Goal: Task Accomplishment & Management: Use online tool/utility

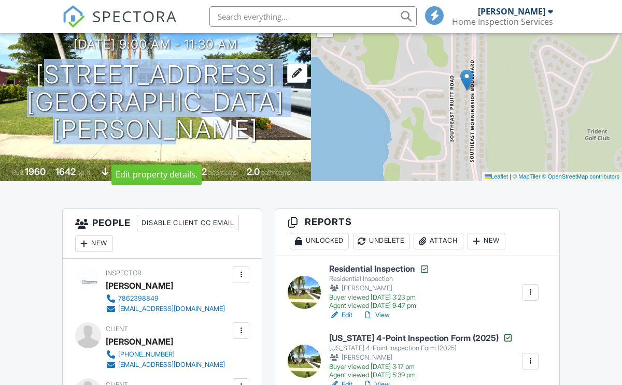
drag, startPoint x: 106, startPoint y: 54, endPoint x: 191, endPoint y: 134, distance: 116.9
click at [191, 134] on h1 "3056 SE Morningside Blvd Port St. Lucie, FL 34952" at bounding box center [156, 102] width 278 height 82
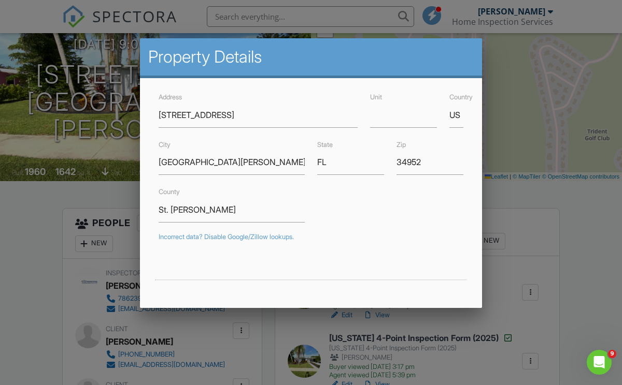
click at [94, 192] on div at bounding box center [311, 189] width 622 height 482
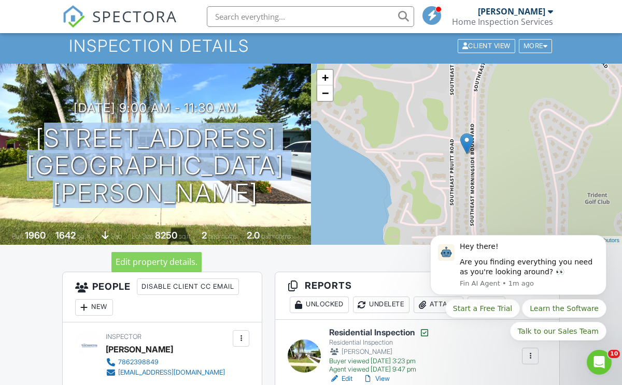
drag, startPoint x: 105, startPoint y: 120, endPoint x: 213, endPoint y: 213, distance: 143.2
click at [213, 207] on h1 "3056 SE Morningside Blvd Port St. Lucie, FL 34952" at bounding box center [156, 166] width 278 height 82
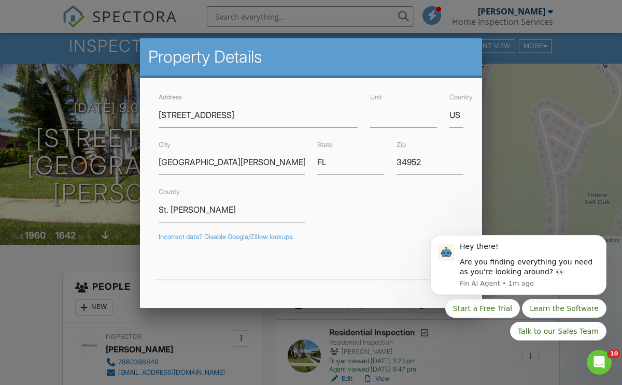
click at [119, 255] on div at bounding box center [311, 189] width 622 height 482
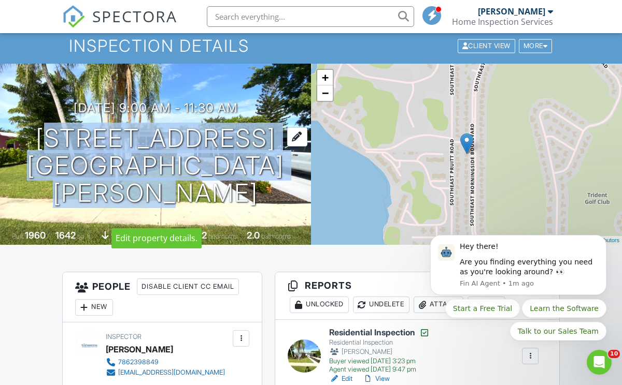
drag, startPoint x: 103, startPoint y: 114, endPoint x: 206, endPoint y: 196, distance: 131.6
click at [206, 196] on h1 "3056 SE Morningside Blvd Port St. Lucie, FL 34952" at bounding box center [156, 166] width 278 height 82
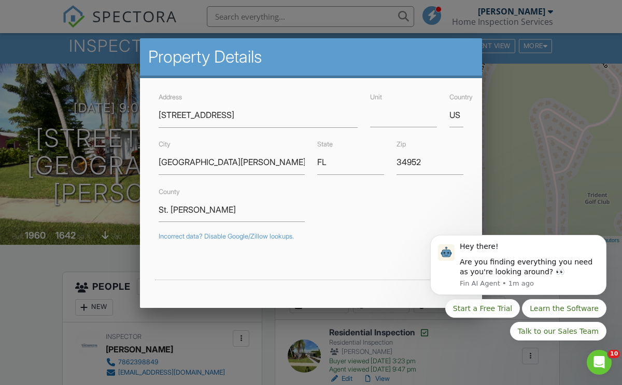
click at [126, 268] on div at bounding box center [311, 189] width 622 height 482
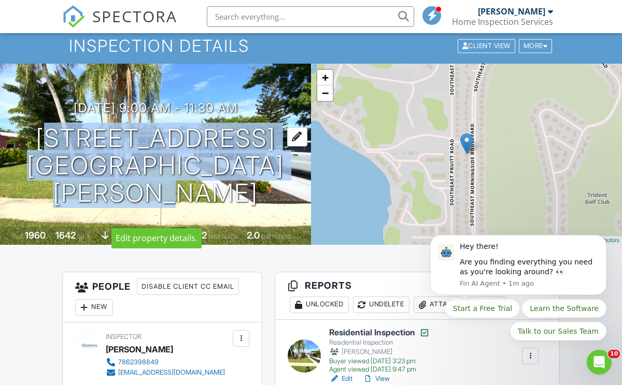
drag, startPoint x: 211, startPoint y: 205, endPoint x: 111, endPoint y: 122, distance: 129.5
click at [111, 125] on h1 "3056 SE Morningside Blvd Port St. Lucie, FL 34952" at bounding box center [156, 166] width 278 height 82
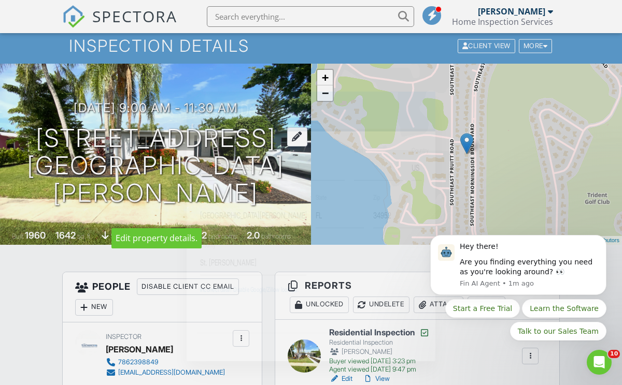
click at [111, 122] on div at bounding box center [311, 189] width 622 height 482
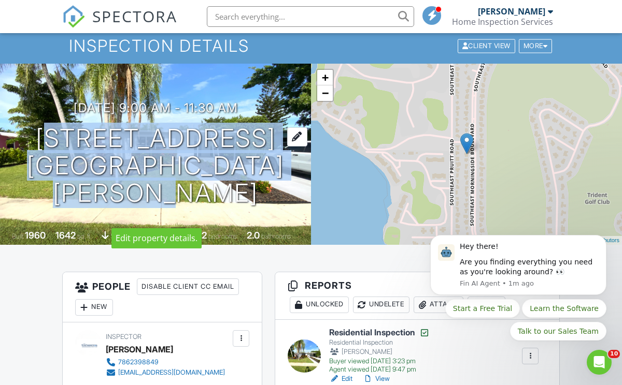
drag, startPoint x: 111, startPoint y: 122, endPoint x: 232, endPoint y: 202, distance: 144.5
click at [232, 202] on h1 "3056 SE Morningside Blvd Port St. Lucie, FL 34952" at bounding box center [156, 166] width 278 height 82
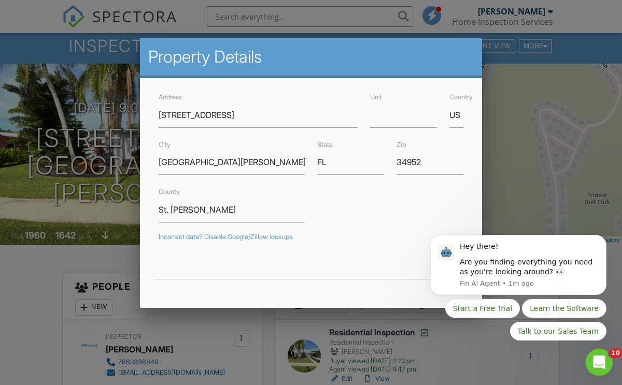
click at [603, 353] on div "Open Intercom Messenger" at bounding box center [597, 361] width 34 height 34
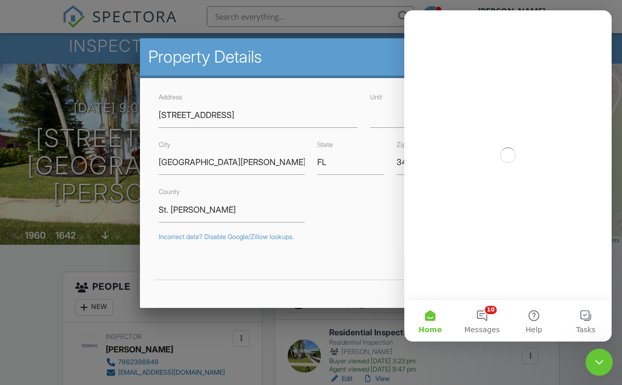
click at [603, 354] on div "Close Intercom Messenger" at bounding box center [597, 361] width 25 height 25
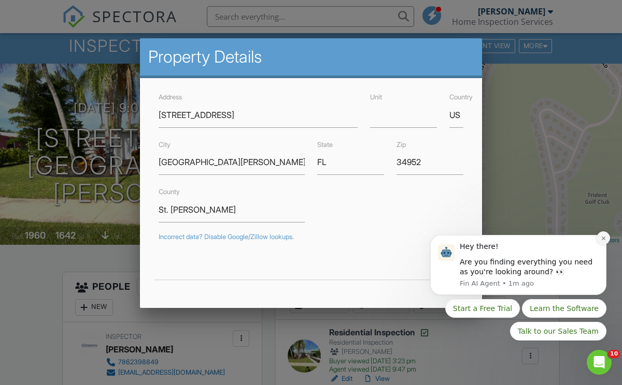
click at [608, 241] on button "Dismiss notification" at bounding box center [602, 238] width 13 height 13
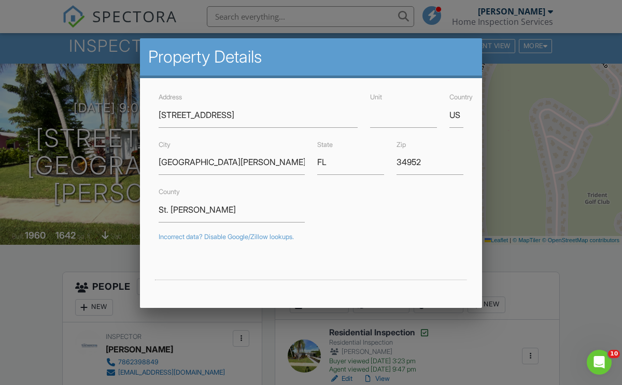
drag, startPoint x: 156, startPoint y: 115, endPoint x: 247, endPoint y: 114, distance: 90.6
click at [249, 115] on div "Address 3056 SE Morningside Blvd" at bounding box center [257, 109] width 211 height 37
drag, startPoint x: 159, startPoint y: 112, endPoint x: 273, endPoint y: 116, distance: 114.5
click at [273, 116] on input "[STREET_ADDRESS]" at bounding box center [258, 115] width 199 height 25
click at [566, 261] on div at bounding box center [311, 189] width 622 height 482
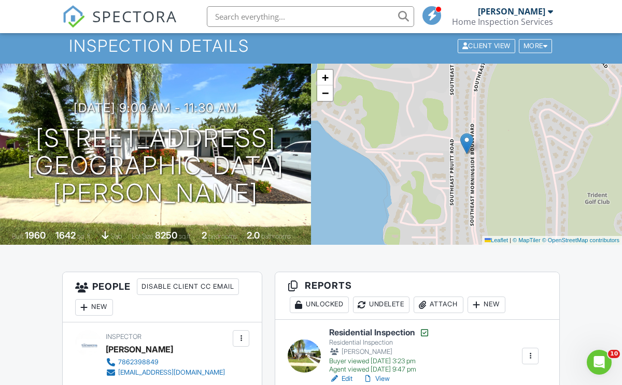
click at [349, 380] on link "Edit" at bounding box center [340, 379] width 23 height 10
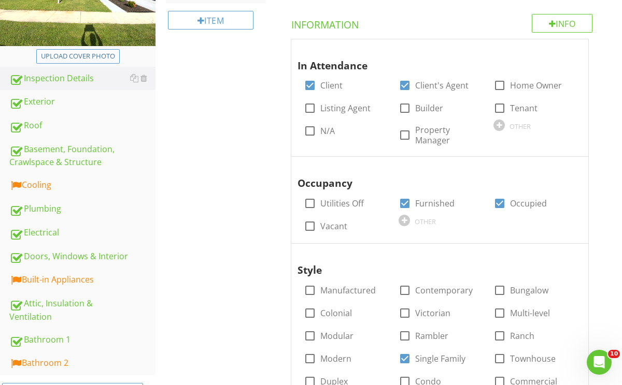
scroll to position [209, 0]
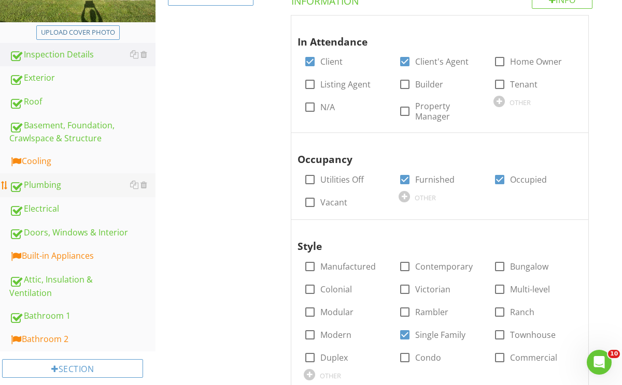
click at [68, 184] on div "Plumbing" at bounding box center [82, 185] width 146 height 13
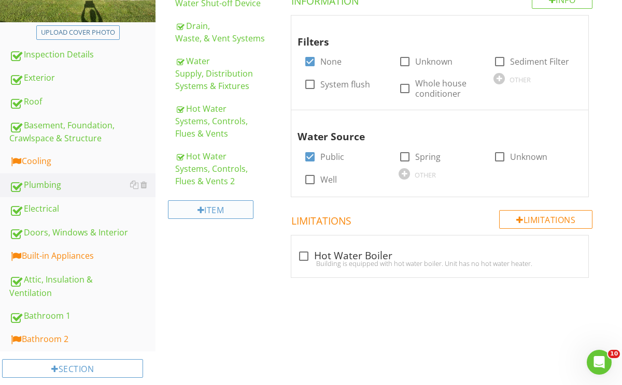
click at [251, 210] on div "Item" at bounding box center [210, 209] width 85 height 19
click at [255, 289] on div at bounding box center [311, 192] width 622 height 385
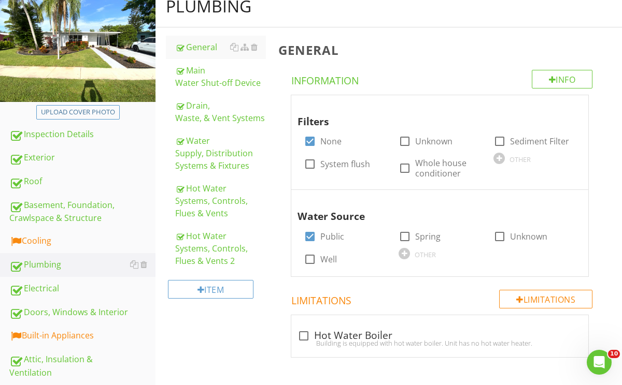
scroll to position [117, 0]
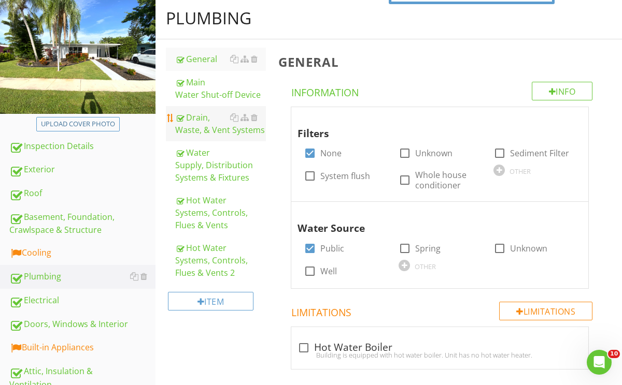
click at [201, 131] on div "Drain, Waste, & Vent Systems" at bounding box center [220, 123] width 91 height 25
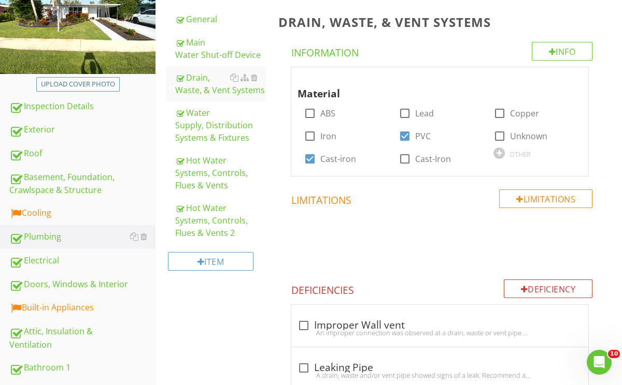
scroll to position [155, 0]
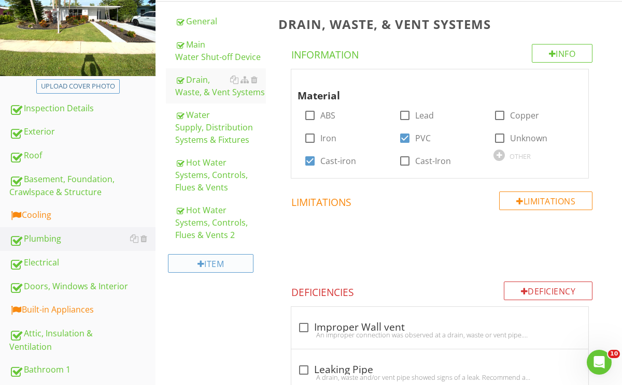
click at [233, 268] on div "Item" at bounding box center [210, 263] width 85 height 19
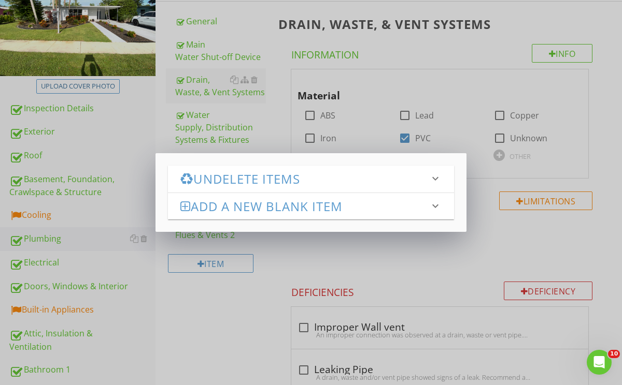
click at [271, 205] on h3 "Add a new Blank Item" at bounding box center [304, 206] width 249 height 14
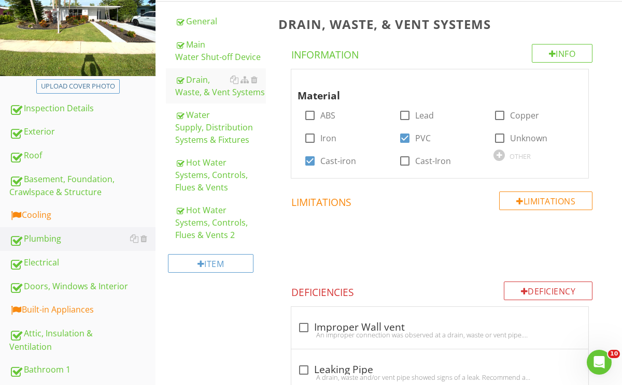
click at [275, 326] on div at bounding box center [311, 192] width 622 height 385
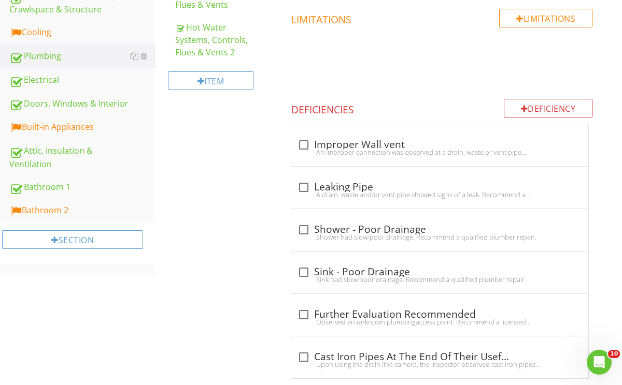
scroll to position [357, 0]
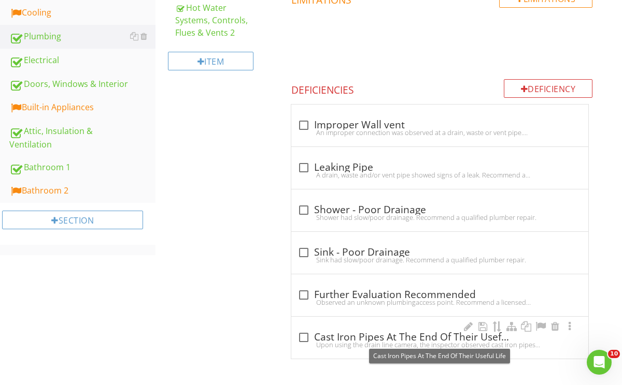
click at [311, 338] on div at bounding box center [304, 338] width 18 height 18
checkbox input "true"
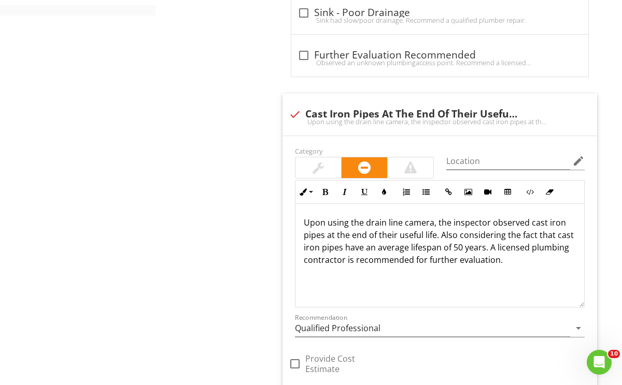
scroll to position [709, 0]
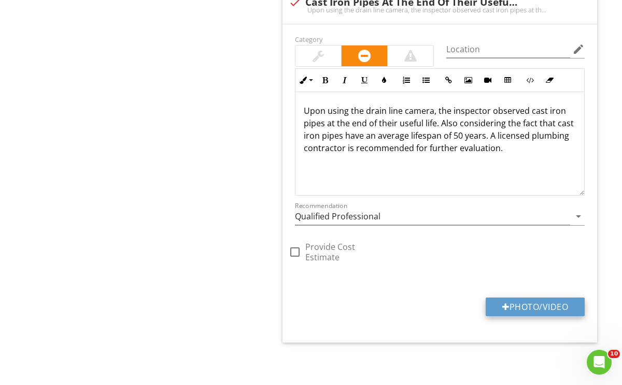
click at [527, 311] on button "Photo/Video" at bounding box center [534, 307] width 99 height 19
type input "C:\fakepath\Screen Shot [DATE] 12.41.19 PM.png"
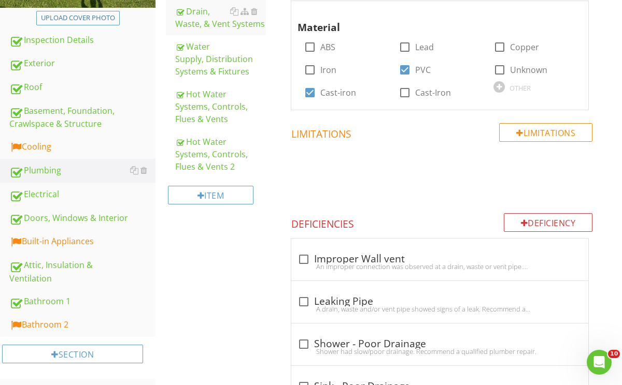
scroll to position [234, 0]
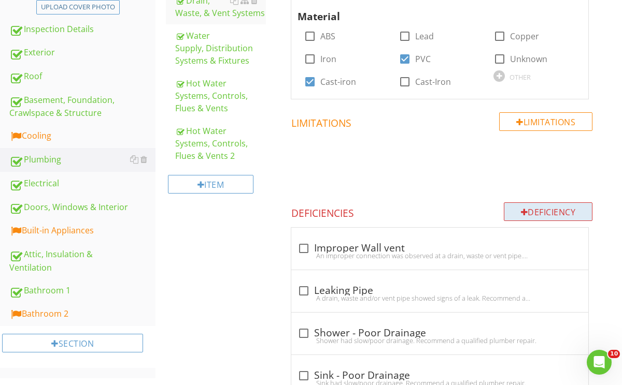
click at [519, 206] on div "Deficiency" at bounding box center [547, 212] width 89 height 19
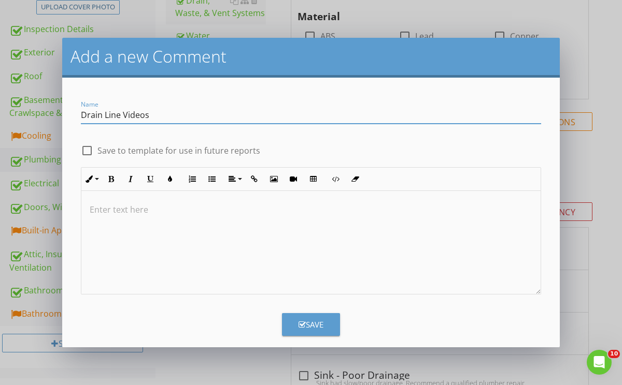
type input "Drain Line Videos"
click at [81, 150] on div at bounding box center [87, 151] width 18 height 18
checkbox input "true"
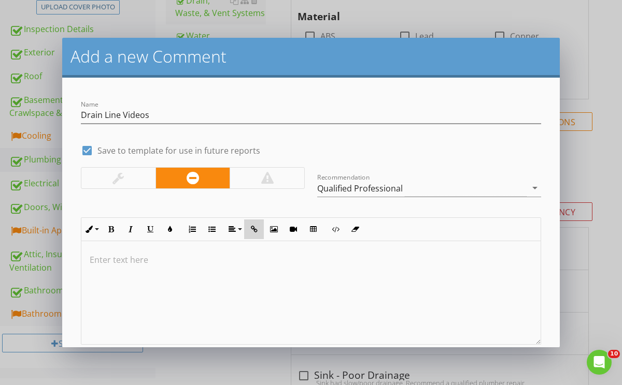
click at [254, 233] on icon "button" at bounding box center [253, 229] width 7 height 7
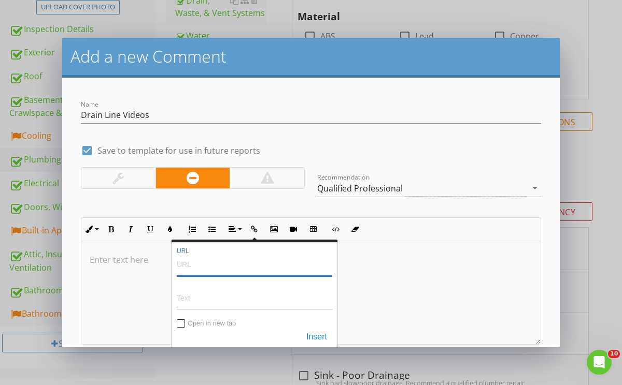
click at [242, 266] on input "URL" at bounding box center [254, 264] width 155 height 25
click at [207, 264] on input "URL" at bounding box center [254, 264] width 155 height 25
type input "[URL][DOMAIN_NAME]"
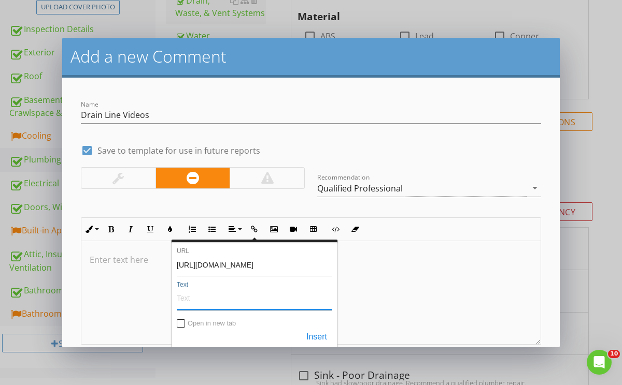
click at [244, 289] on input "Text" at bounding box center [254, 297] width 155 height 25
type input "D"
type input "Drain Line Video 1"
click at [182, 324] on input "Open in new tab" at bounding box center [181, 325] width 8 height 8
checkbox input "true"
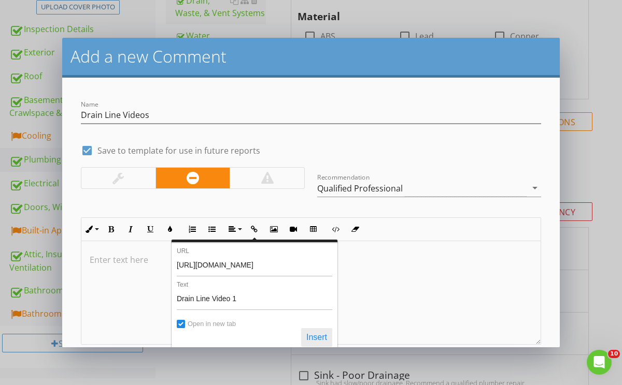
click at [316, 336] on button "Insert" at bounding box center [316, 337] width 31 height 19
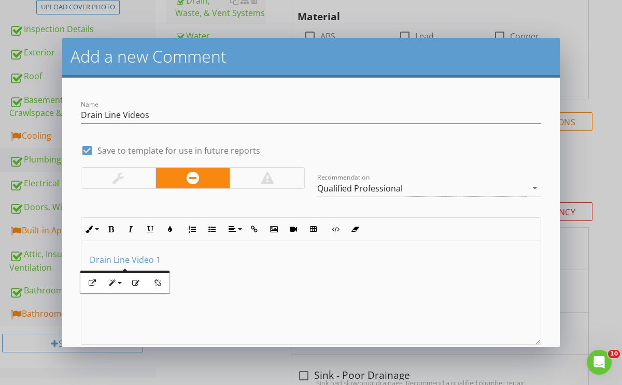
click at [316, 336] on div "​ Drain Line Video 1 ​​​" at bounding box center [310, 293] width 459 height 104
drag, startPoint x: 199, startPoint y: 268, endPoint x: 160, endPoint y: 308, distance: 56.4
click at [160, 308] on div "​ Drain Line Video 1 ​​​" at bounding box center [310, 293] width 459 height 104
click at [208, 263] on p "Click here to view video" at bounding box center [311, 260] width 442 height 12
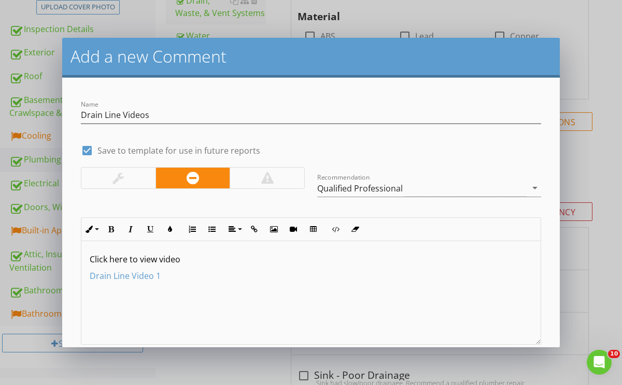
click at [201, 290] on div "Click here to view video Drain Line Video 1" at bounding box center [310, 293] width 459 height 104
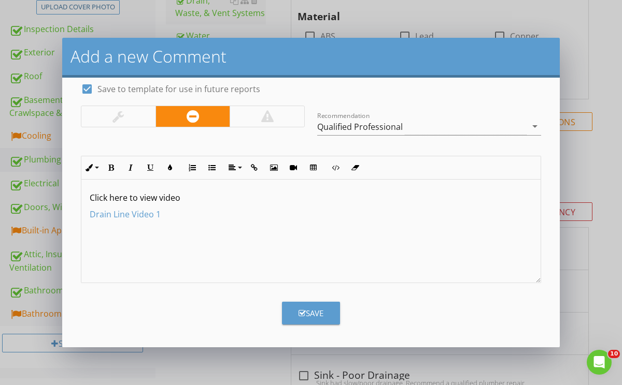
click at [311, 309] on div "Save" at bounding box center [310, 314] width 25 height 12
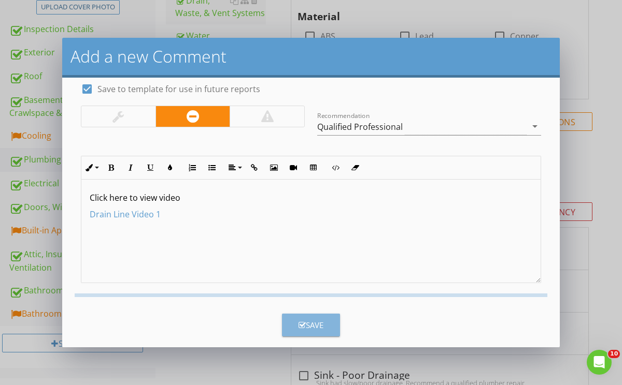
checkbox input "false"
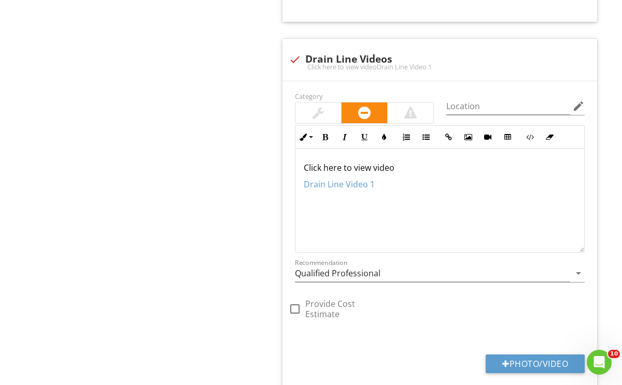
scroll to position [1100, 0]
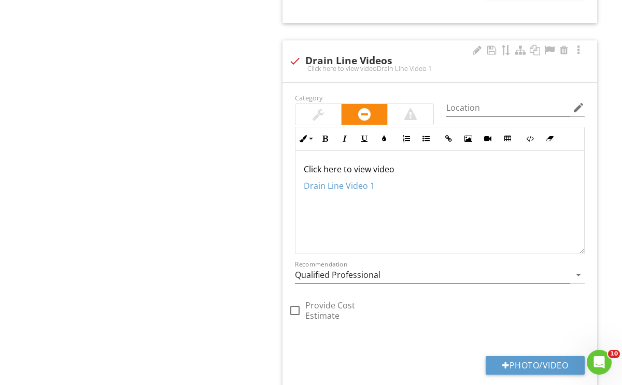
click at [407, 179] on div "Click here to view video Drain Line Video 1" at bounding box center [439, 203] width 289 height 104
click at [407, 192] on p "Drain Line Video 1" at bounding box center [440, 186] width 272 height 12
click at [449, 139] on icon "button" at bounding box center [447, 138] width 7 height 7
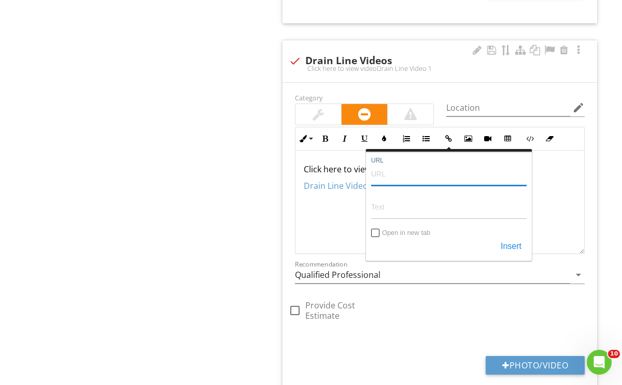
paste input "[URL][DOMAIN_NAME]"
type input "[URL][DOMAIN_NAME]"
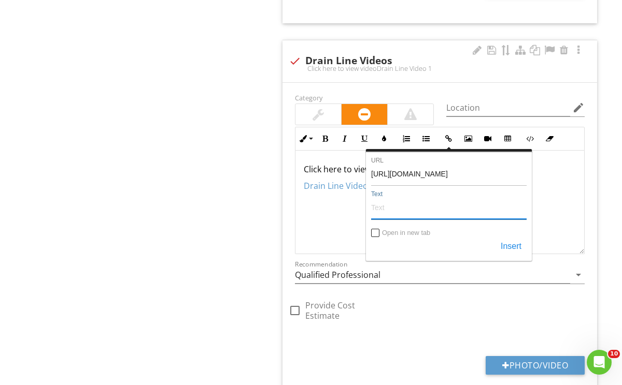
click at [430, 217] on input "Text" at bounding box center [448, 207] width 155 height 25
type input "Drain Line Video 2"
click at [519, 248] on button "Insert" at bounding box center [510, 247] width 31 height 19
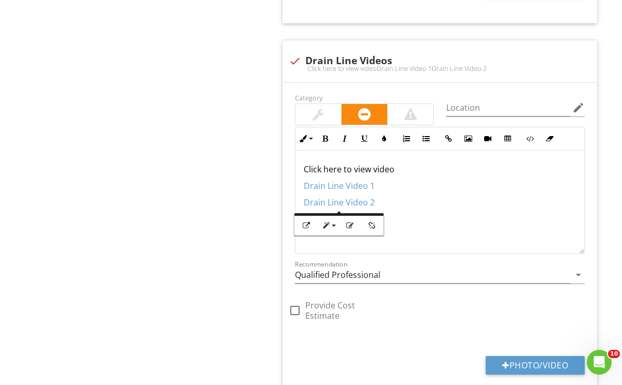
click at [518, 248] on div "Click here to view video Drain Line Video 1 ​ Drain Line Video 2 ​​​" at bounding box center [439, 203] width 289 height 104
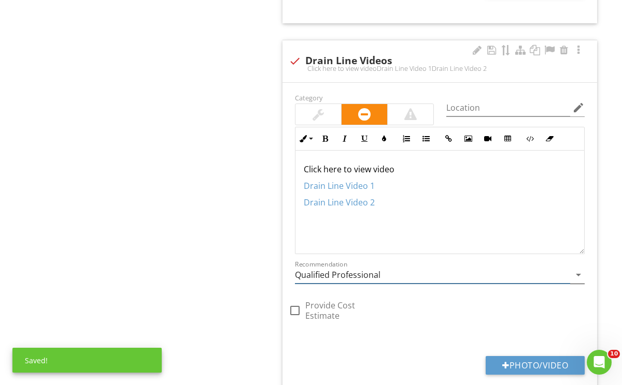
click at [514, 276] on input "Qualified Professional" at bounding box center [432, 275] width 275 height 17
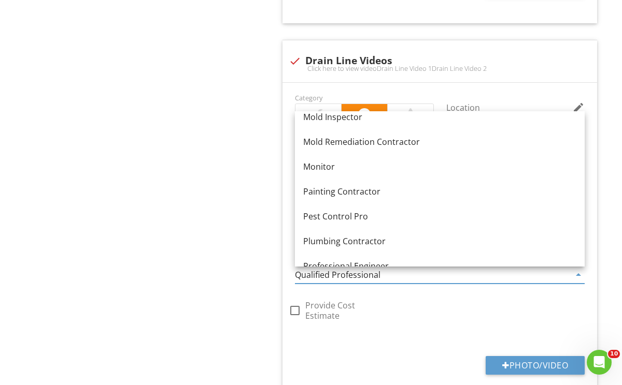
scroll to position [1019, 0]
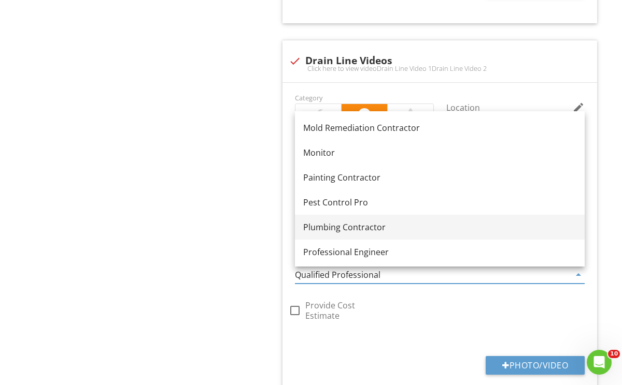
click at [488, 228] on div "Plumbing Contractor" at bounding box center [439, 227] width 273 height 12
type input "Plumbing Contractor"
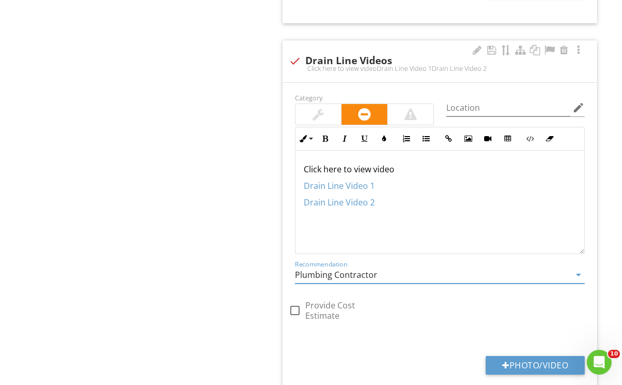
click at [474, 321] on div "check_box_outline_blank Provide Cost Estimate" at bounding box center [439, 208] width 314 height 234
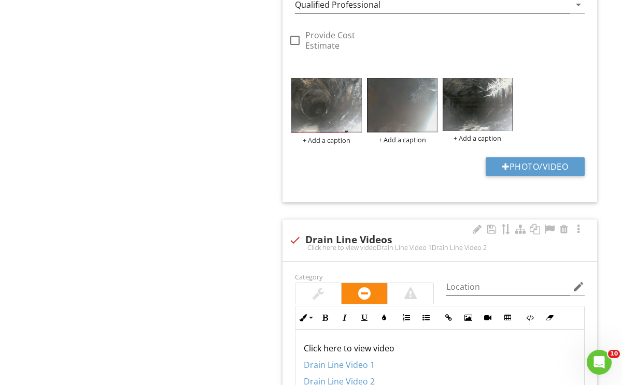
scroll to position [904, 0]
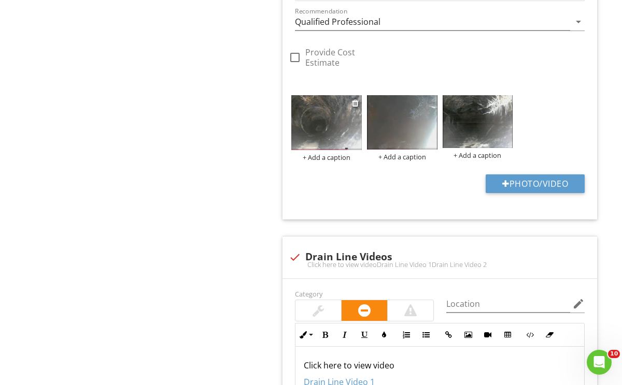
click at [327, 118] on img at bounding box center [326, 122] width 70 height 55
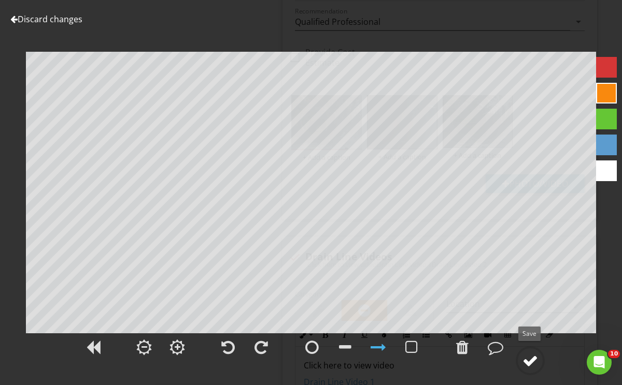
click at [527, 364] on div at bounding box center [530, 361] width 16 height 16
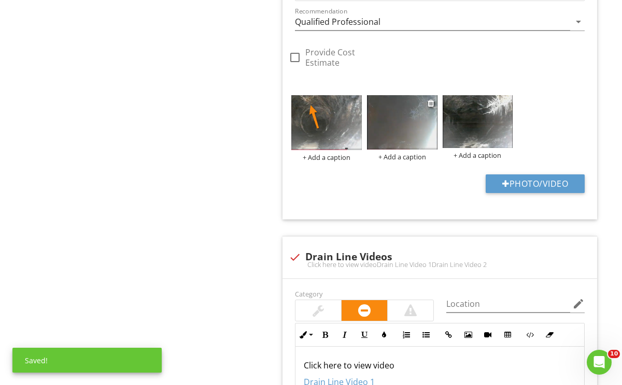
click at [408, 124] on img at bounding box center [402, 122] width 70 height 54
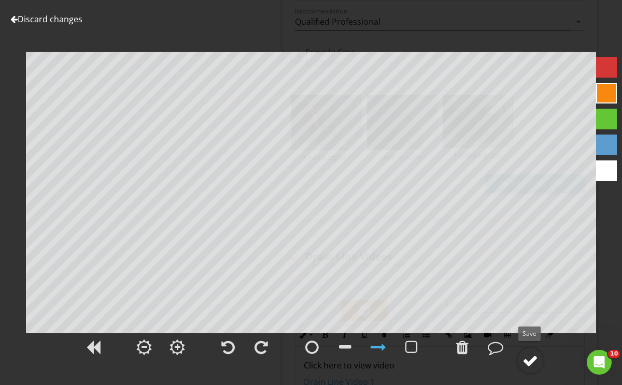
click at [536, 352] on circle at bounding box center [529, 361] width 27 height 27
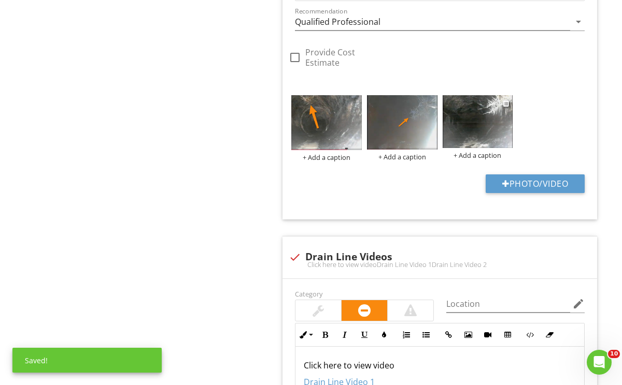
click at [483, 116] on img at bounding box center [477, 121] width 70 height 53
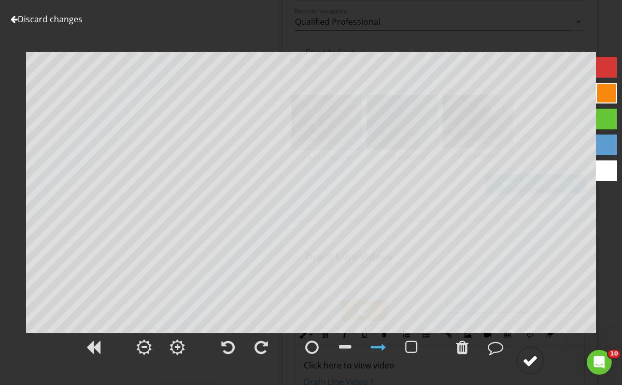
click at [530, 354] on div at bounding box center [530, 361] width 16 height 16
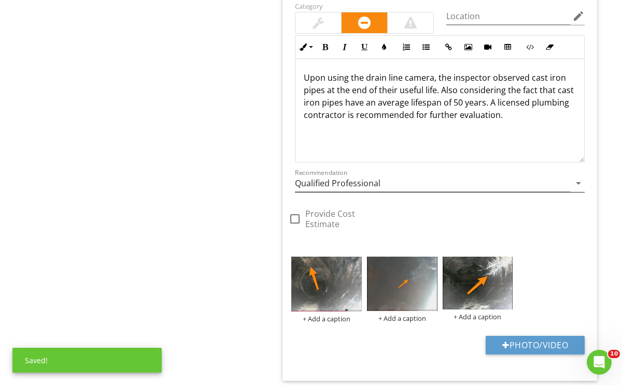
scroll to position [738, 0]
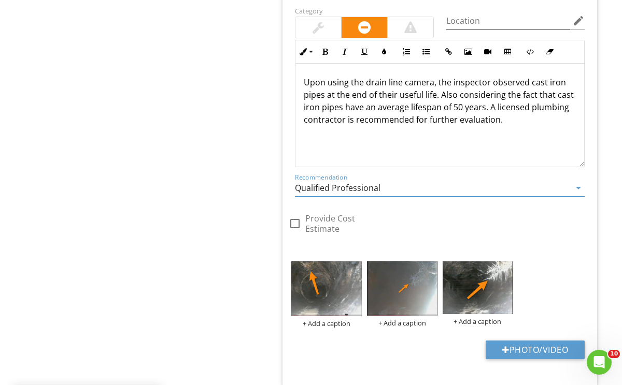
click at [490, 185] on input "Qualified Professional" at bounding box center [432, 188] width 275 height 17
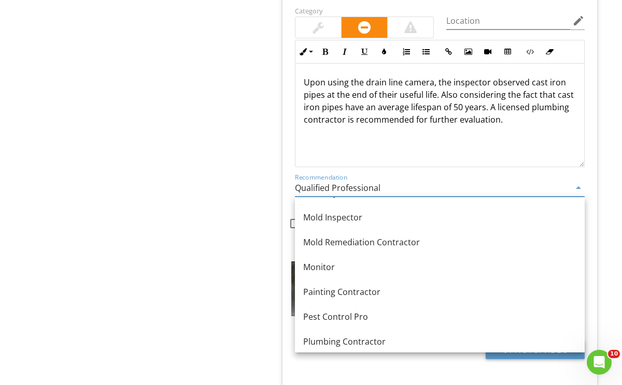
scroll to position [1021, 0]
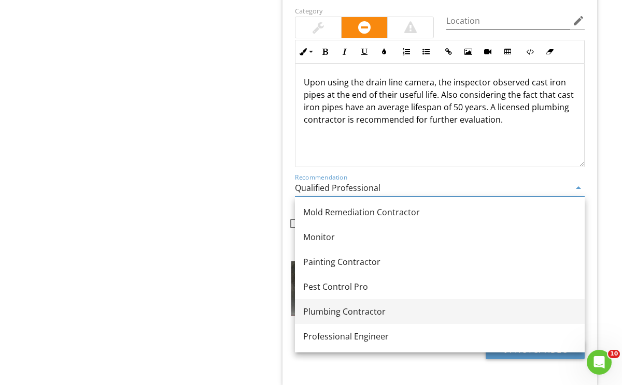
click at [459, 300] on link "Plumbing Contractor" at bounding box center [440, 311] width 290 height 25
type input "Plumbing Contractor"
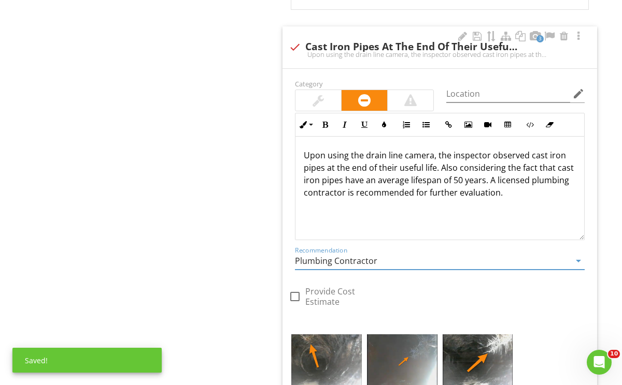
scroll to position [664, 0]
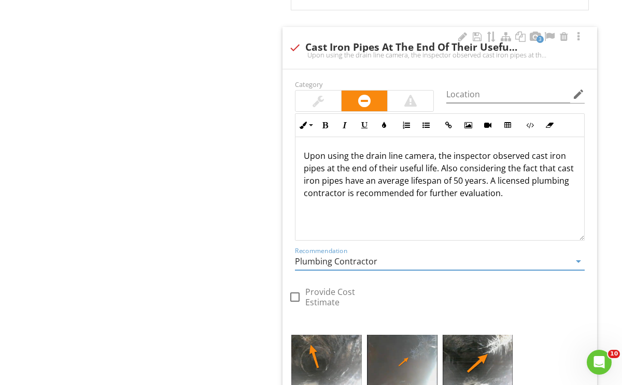
click at [437, 169] on p "Upon using the drain line camera, the inspector observed cast iron pipes at the…" at bounding box center [440, 175] width 272 height 50
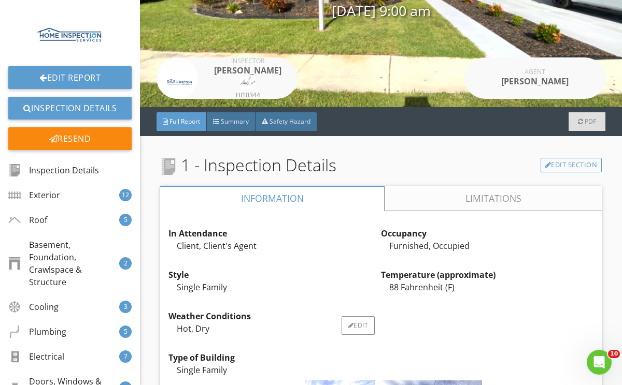
scroll to position [143, 0]
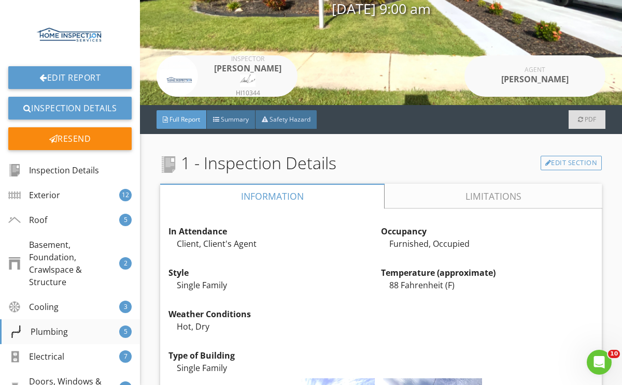
click at [96, 320] on div "Plumbing 5" at bounding box center [70, 332] width 140 height 25
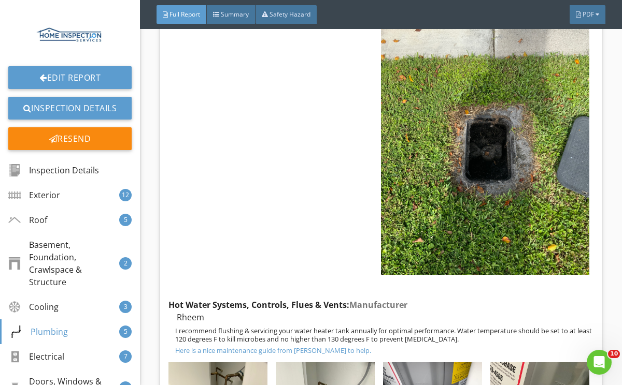
scroll to position [7825, 0]
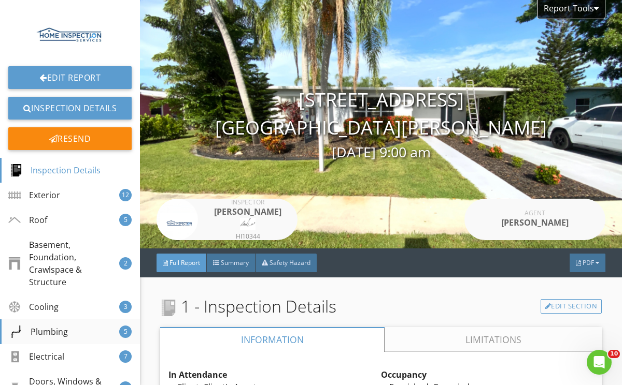
click at [97, 320] on div "Plumbing 5" at bounding box center [70, 332] width 140 height 25
